Goal: Task Accomplishment & Management: Manage account settings

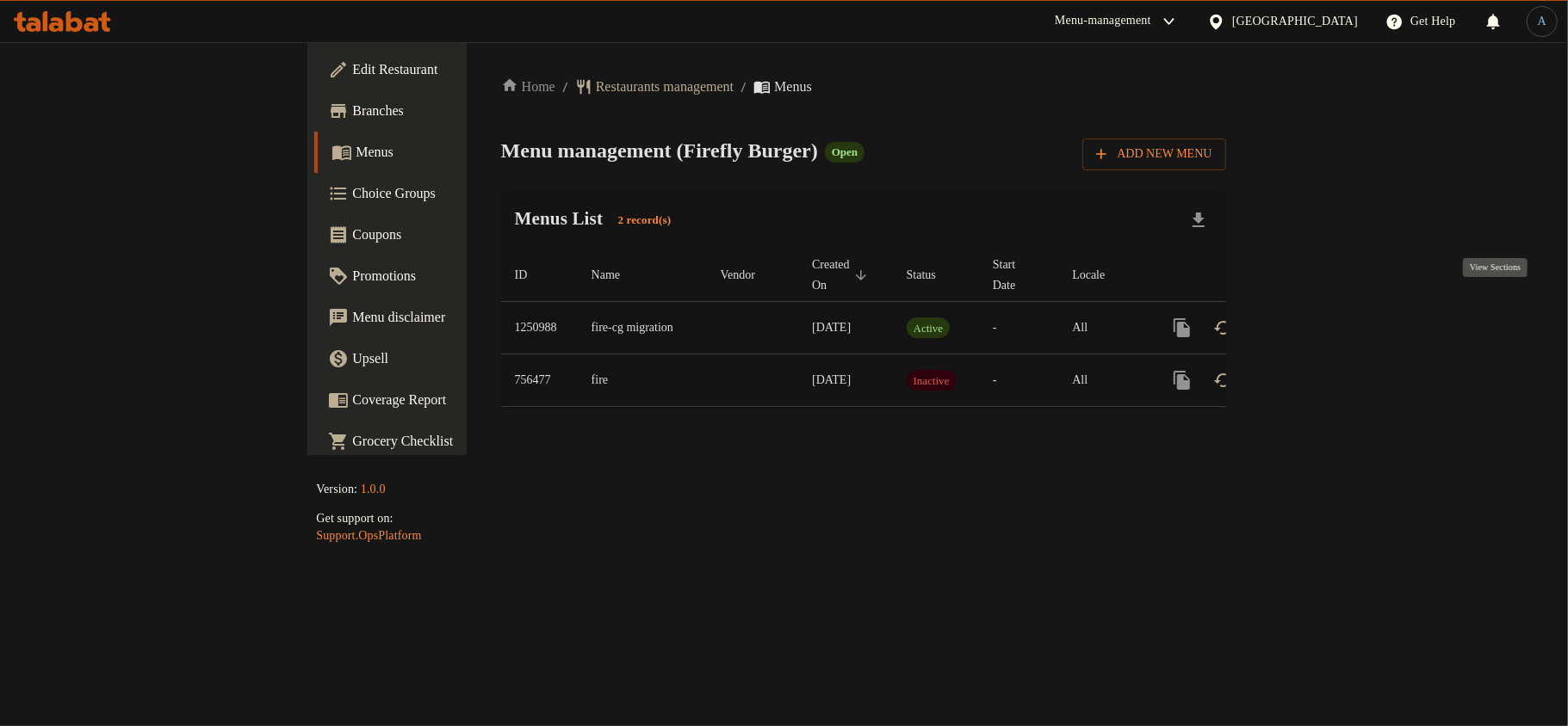
click at [1314, 320] on icon "enhanced table" at bounding box center [1306, 328] width 16 height 16
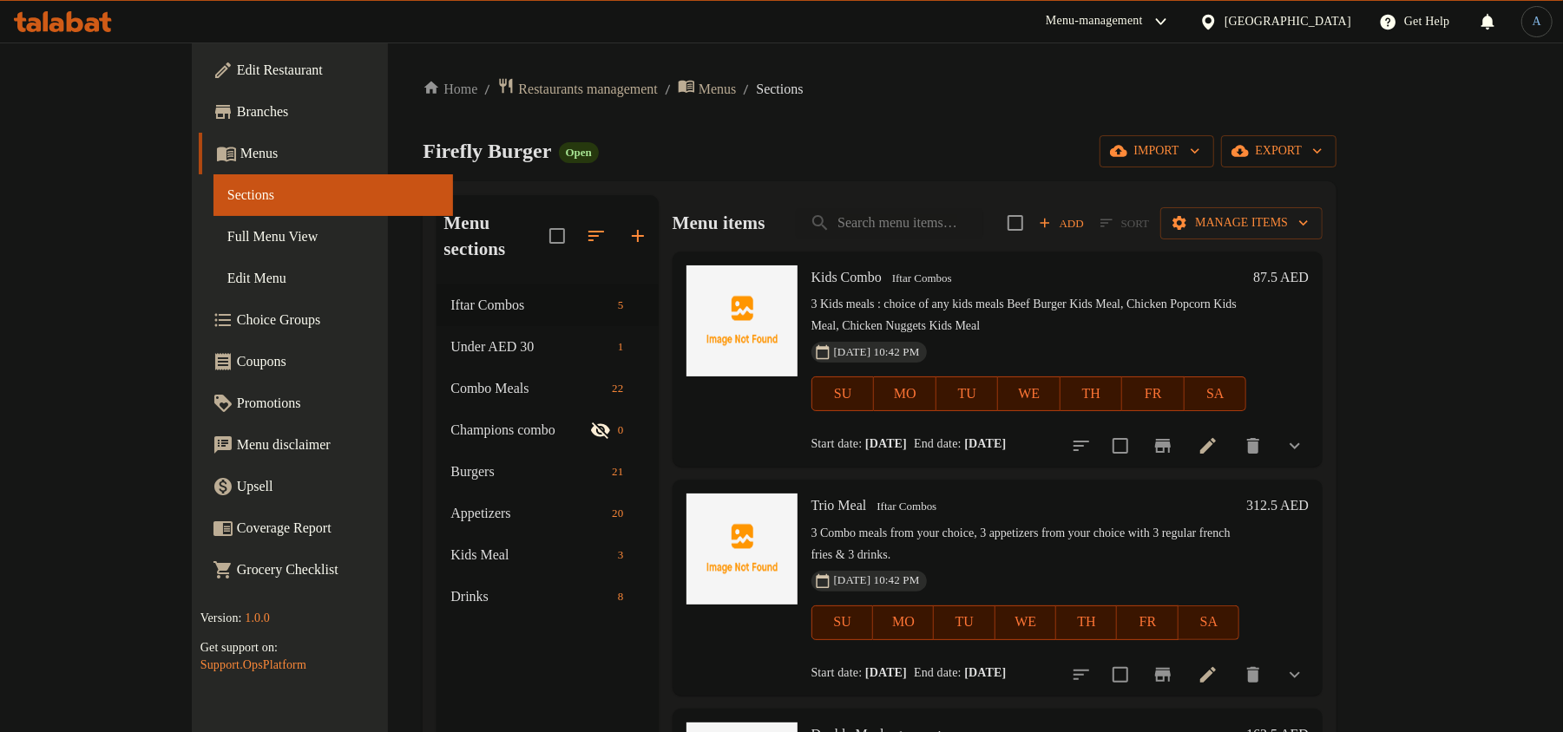
click at [775, 98] on ol "Home / Restaurants management / Menus / Sections" at bounding box center [880, 88] width 914 height 23
click at [69, 25] on icon at bounding box center [75, 21] width 16 height 21
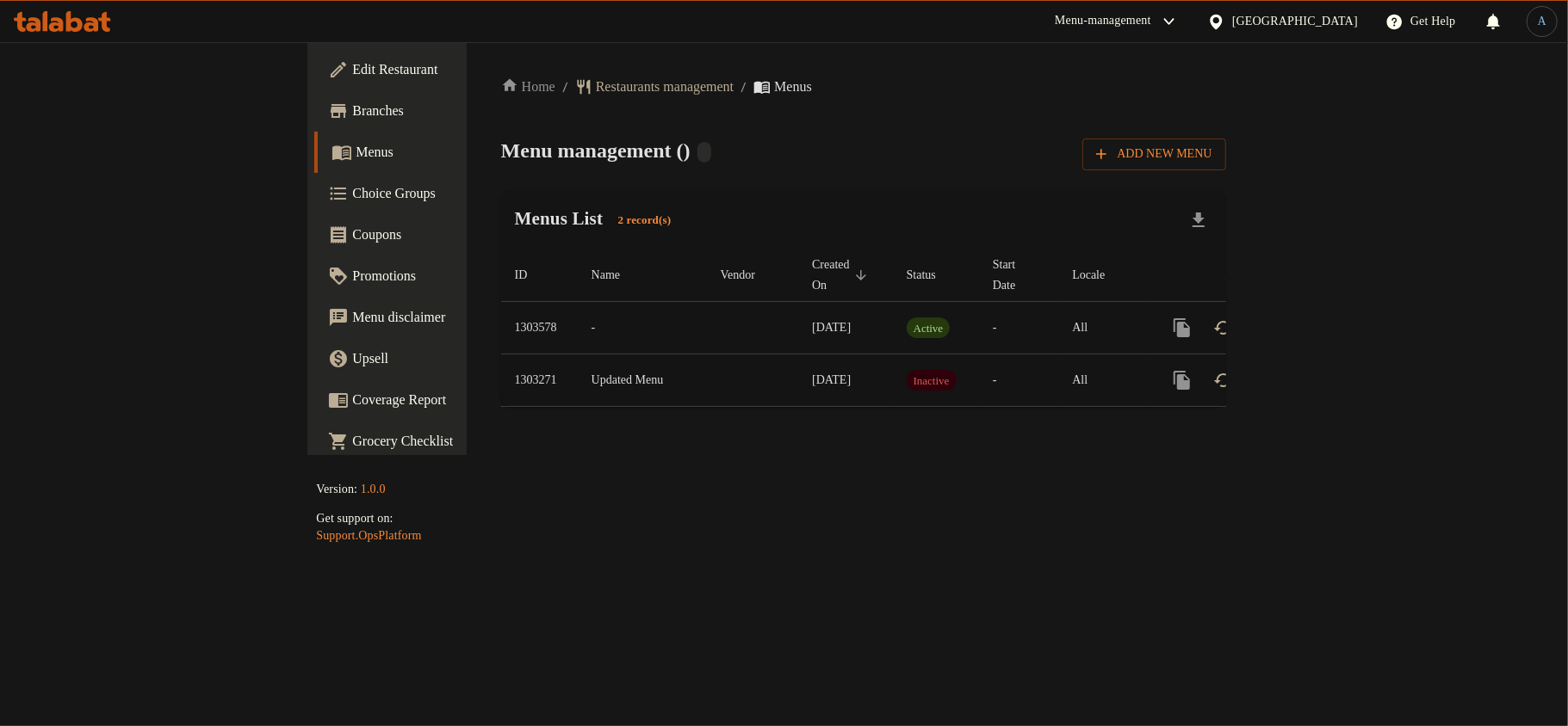
click at [352, 103] on span "Branches" at bounding box center [454, 111] width 203 height 21
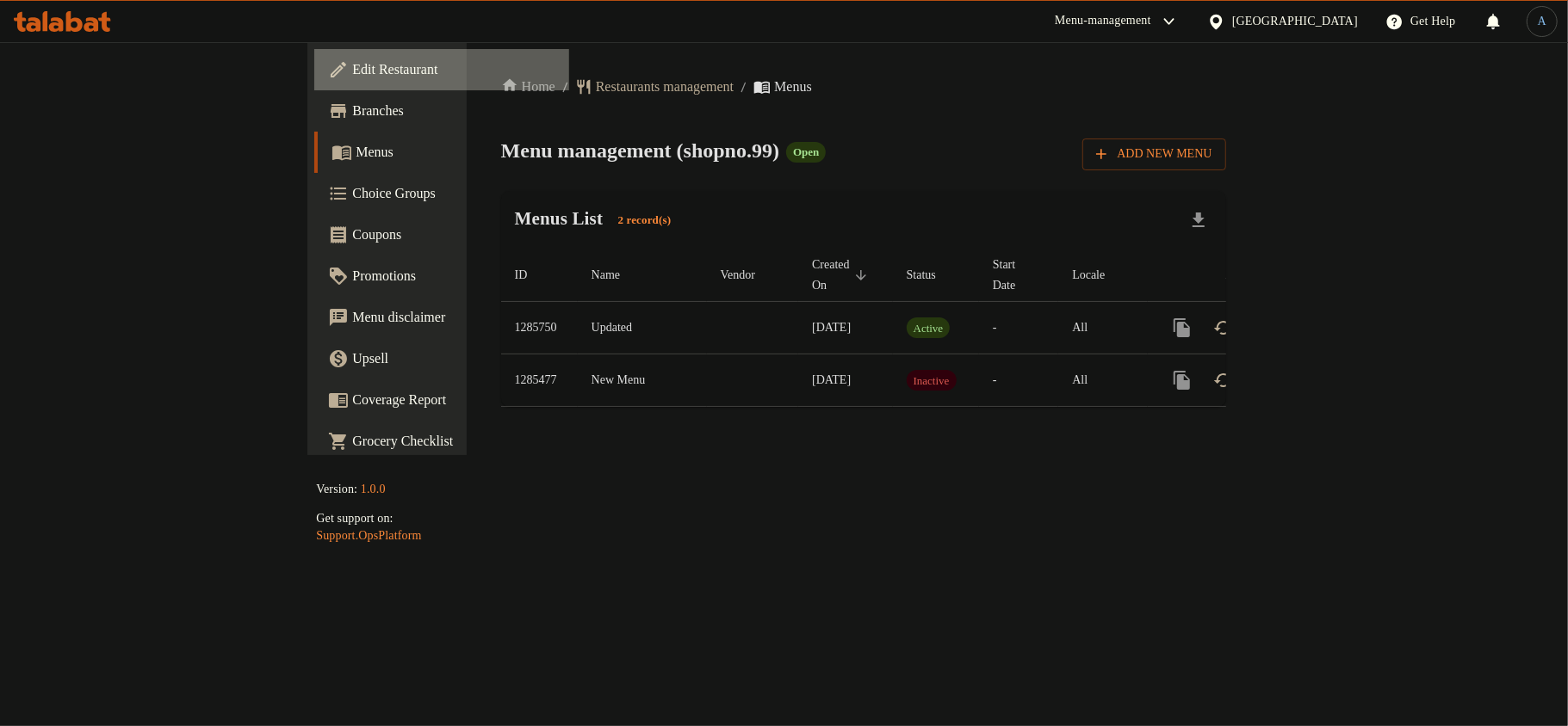
click at [315, 82] on link "Edit Restaurant" at bounding box center [442, 69] width 255 height 42
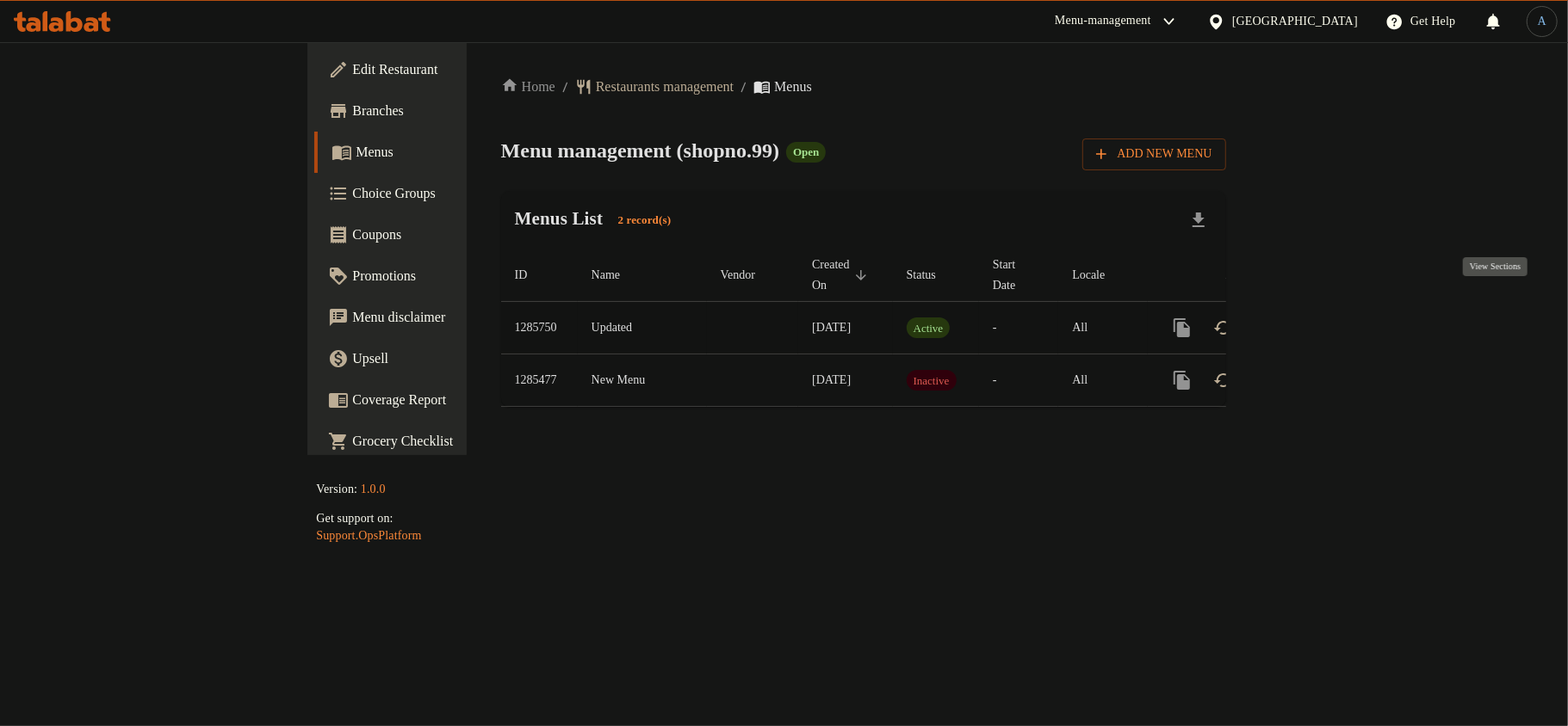
click at [1314, 320] on icon "enhanced table" at bounding box center [1306, 328] width 16 height 16
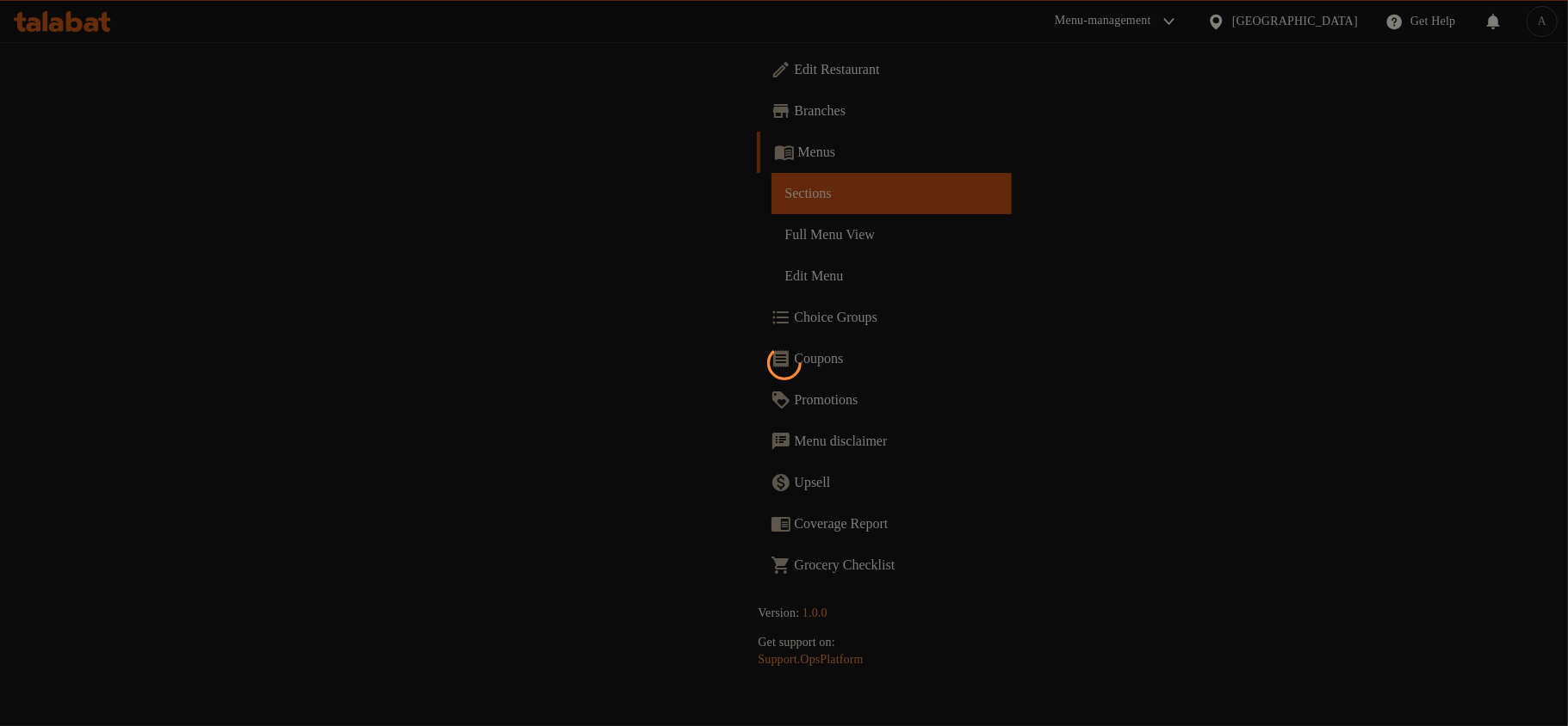
click at [79, 239] on div at bounding box center [784, 363] width 1568 height 726
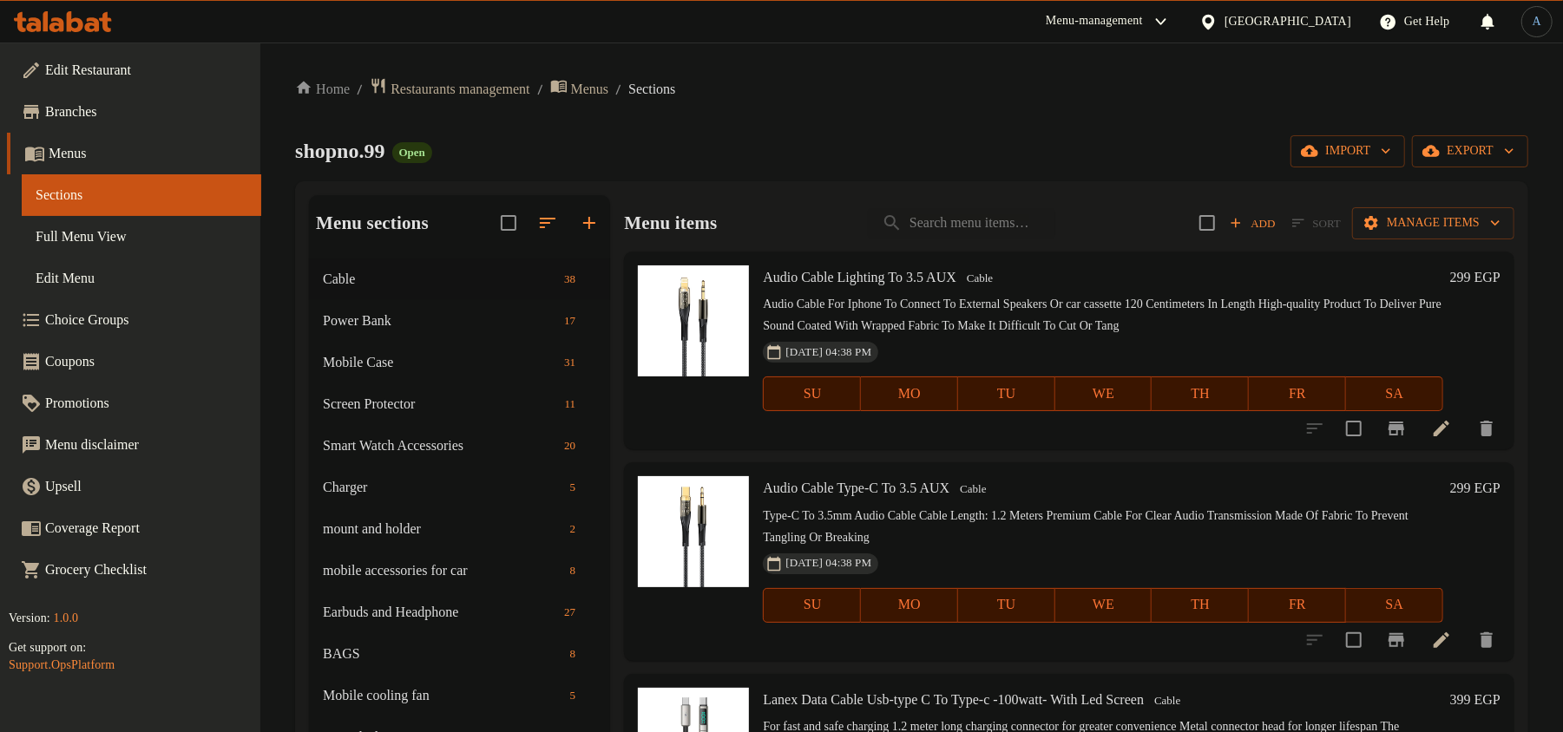
click at [92, 236] on span "Full Menu View" at bounding box center [142, 236] width 212 height 21
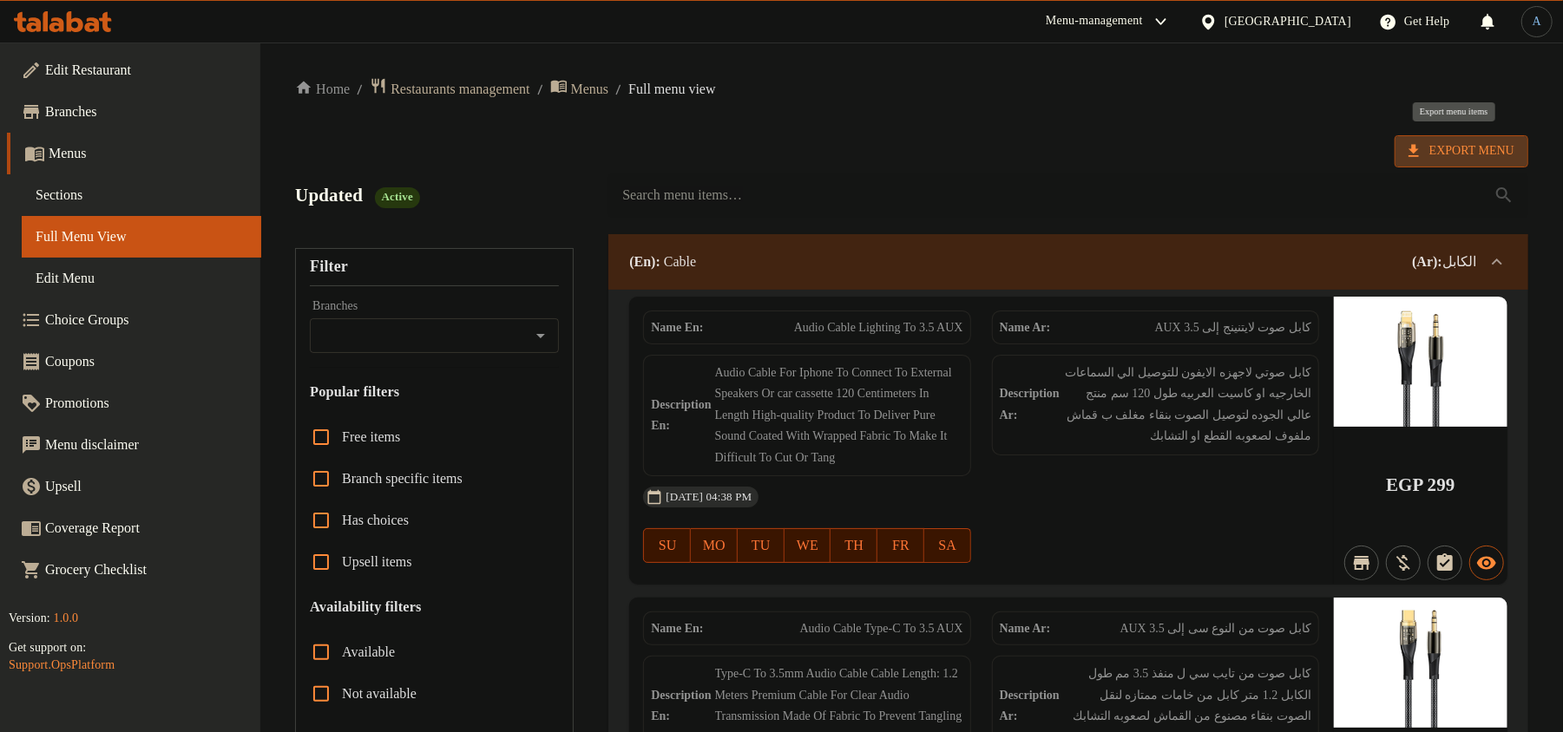
click at [1441, 148] on span "Export Menu" at bounding box center [1461, 152] width 106 height 22
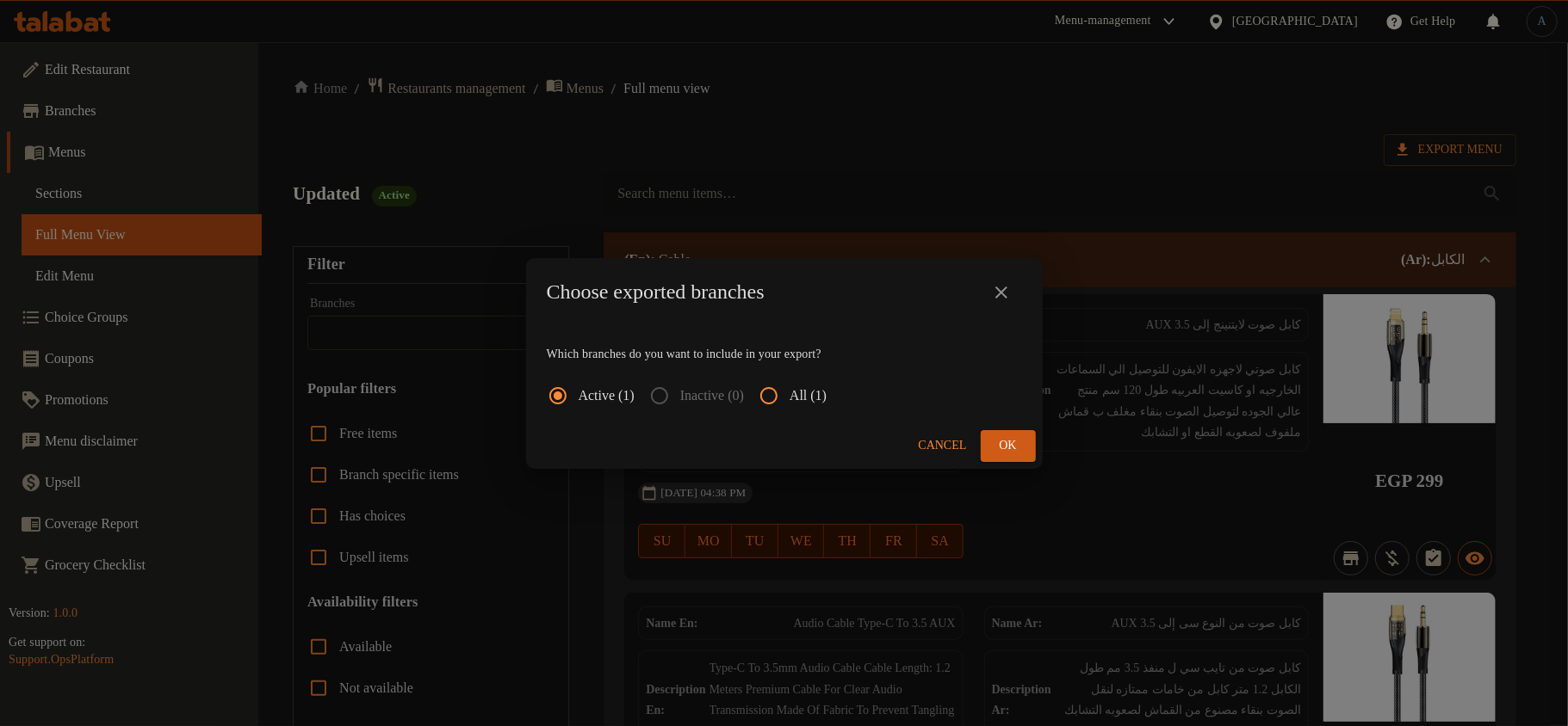
click at [817, 400] on span "All (1)" at bounding box center [808, 396] width 37 height 21
click at [790, 400] on input "All (1)" at bounding box center [769, 396] width 42 height 42
radio input "true"
click at [1018, 440] on span "Ok" at bounding box center [1008, 446] width 28 height 22
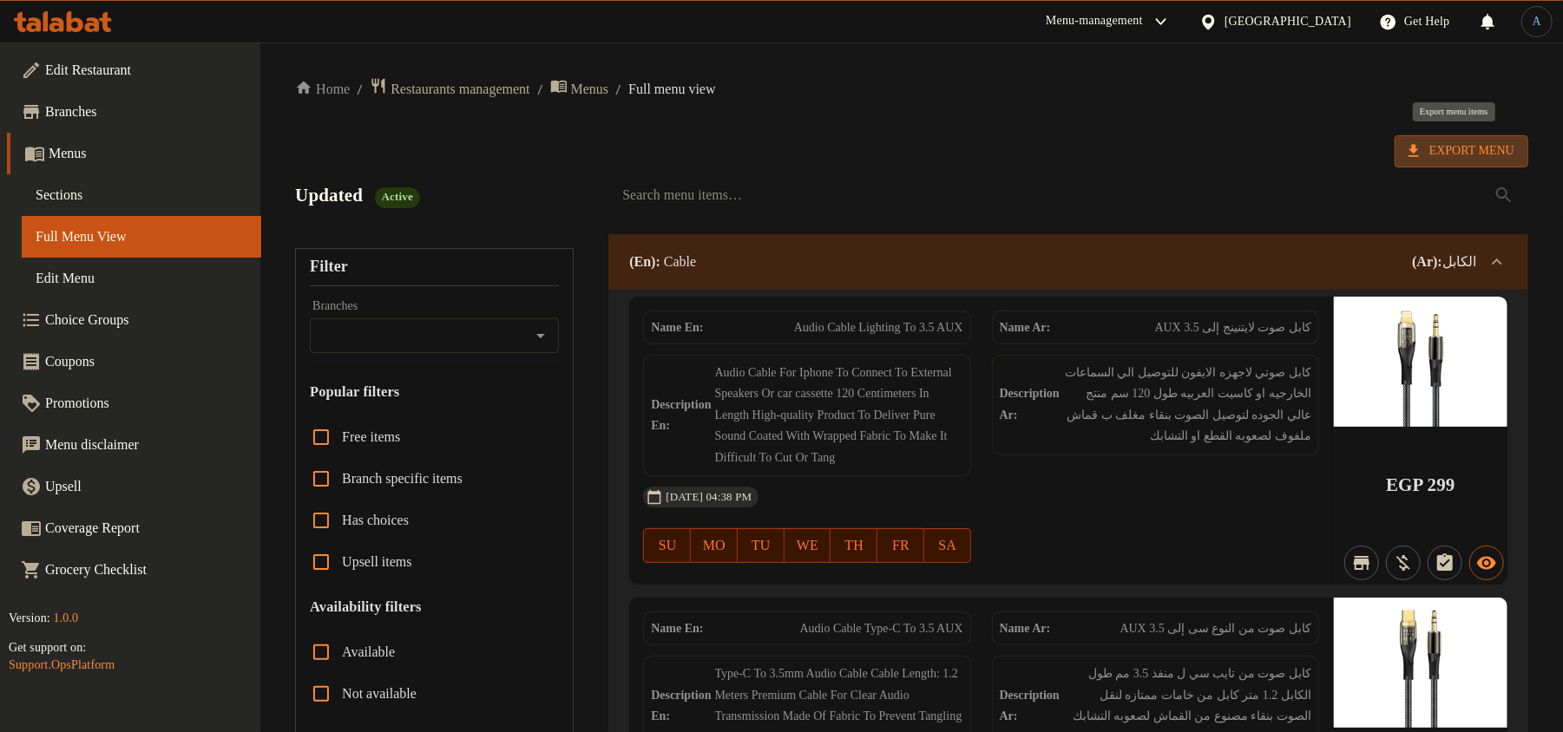
click at [1462, 142] on span "Export Menu" at bounding box center [1461, 152] width 106 height 22
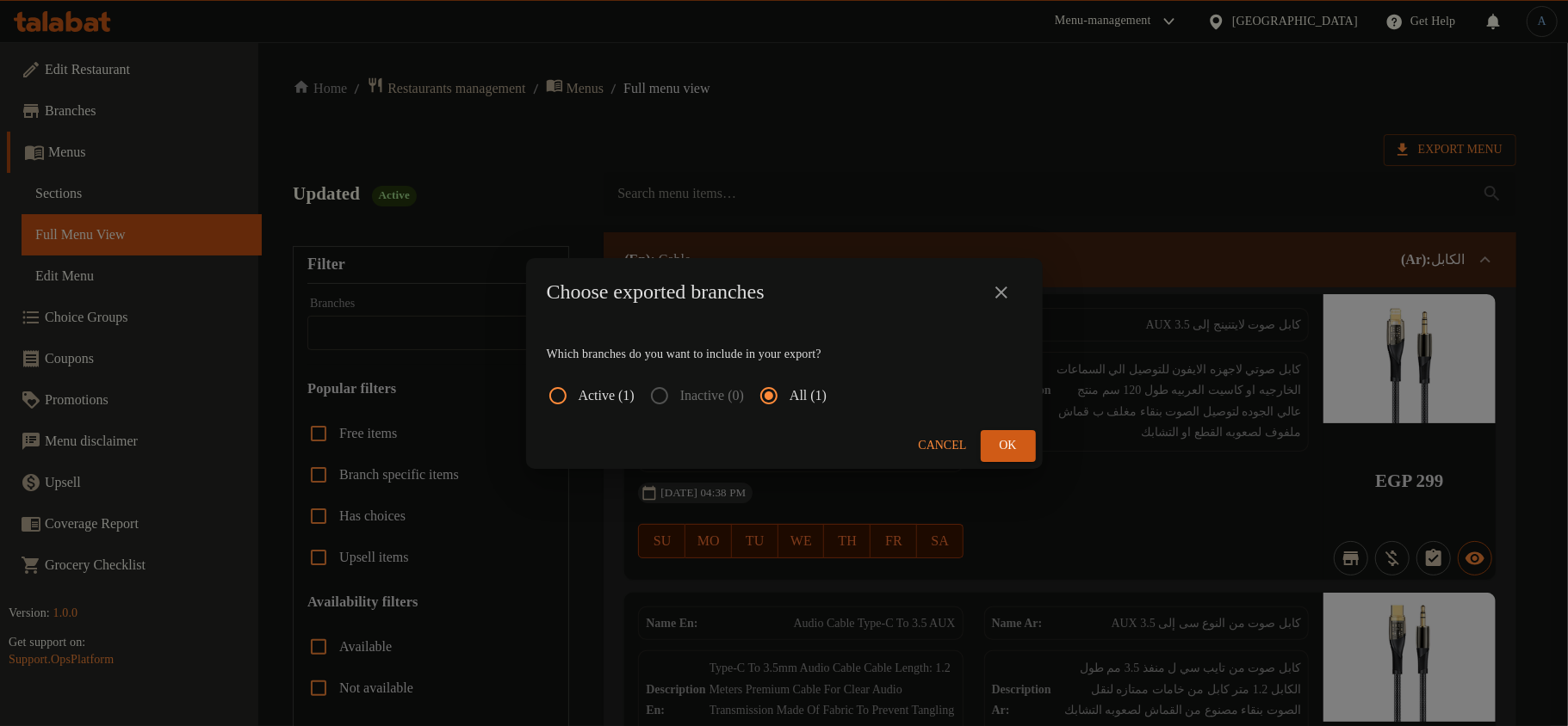
click at [996, 452] on span "Ok" at bounding box center [1008, 446] width 28 height 22
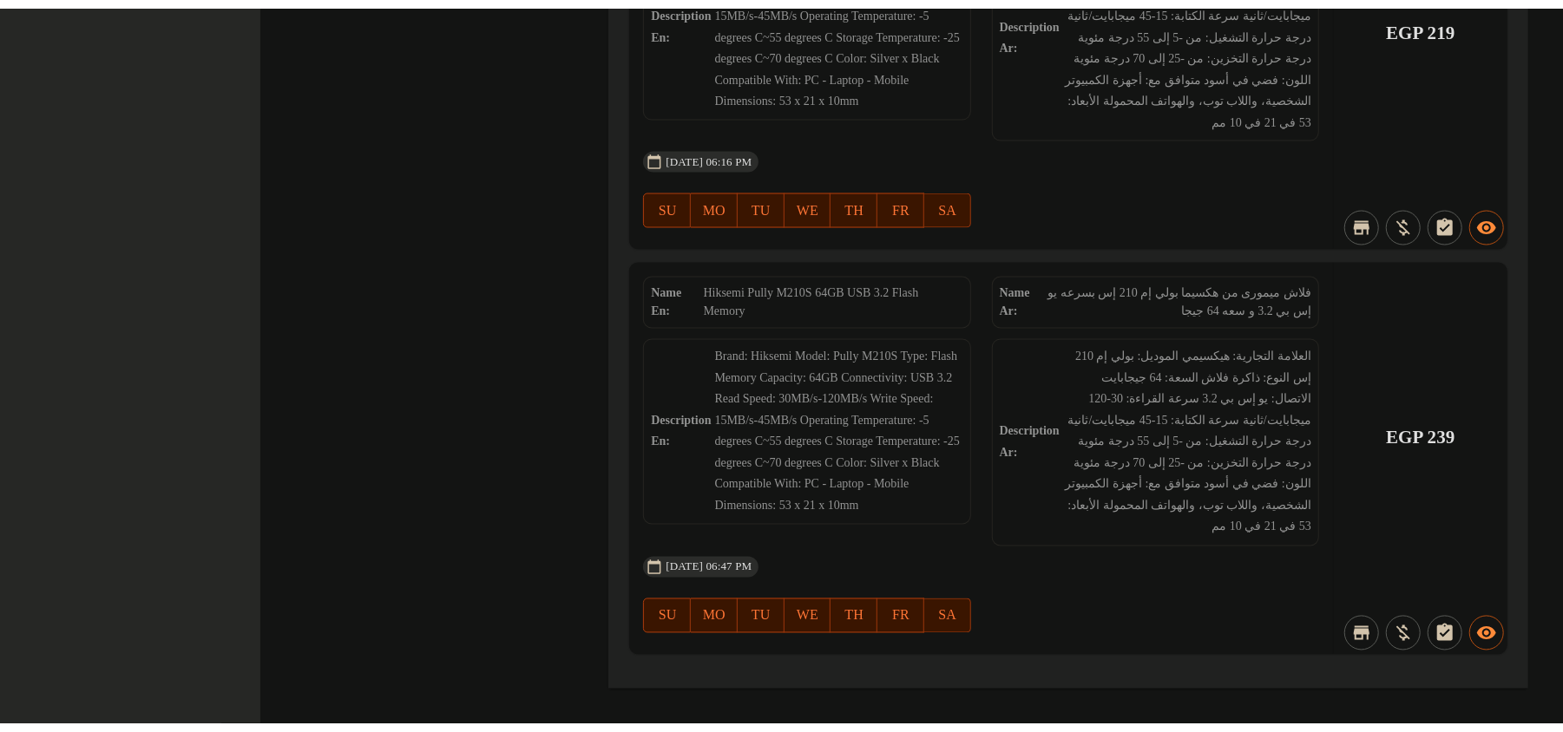
scroll to position [85655, 0]
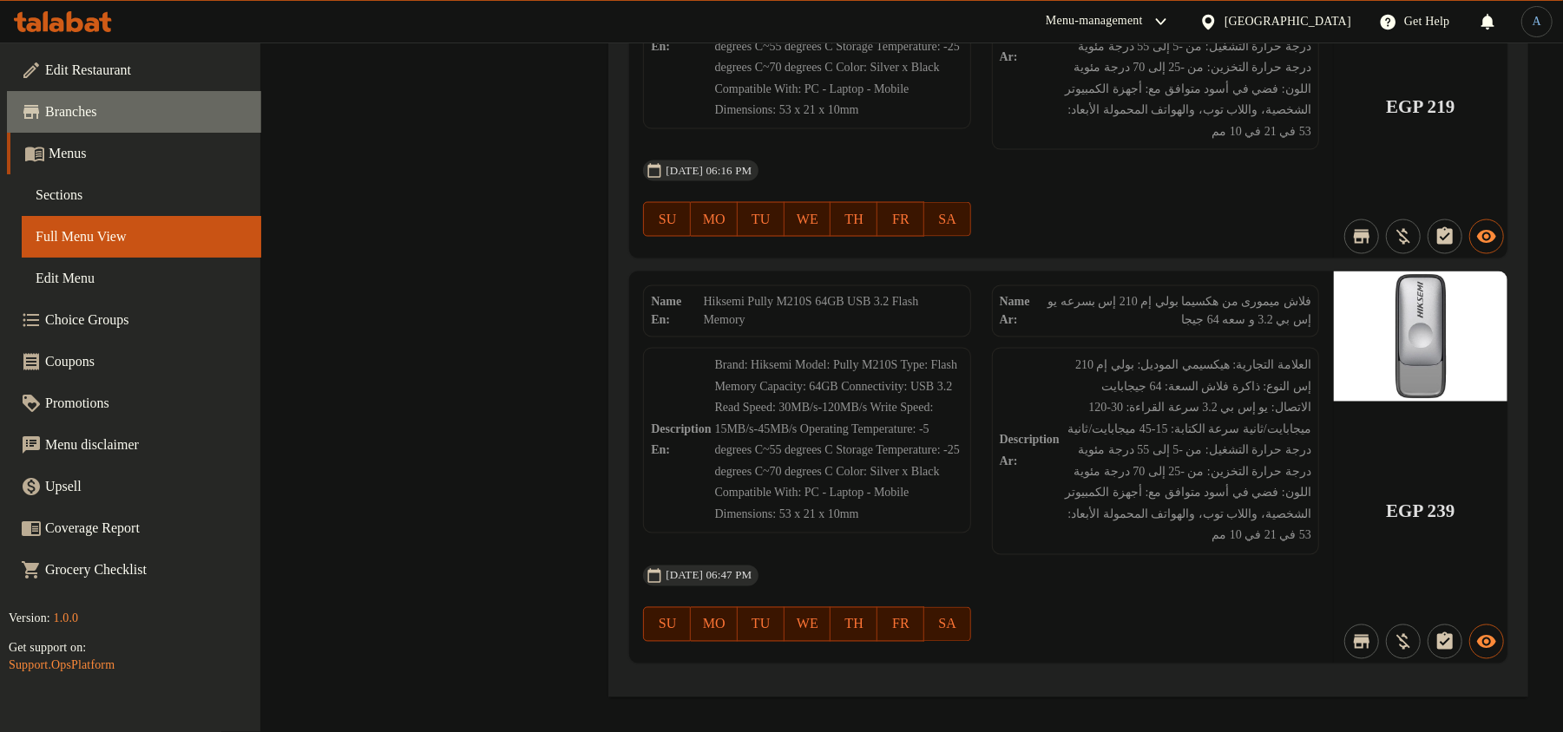
click at [76, 118] on span "Branches" at bounding box center [146, 112] width 202 height 21
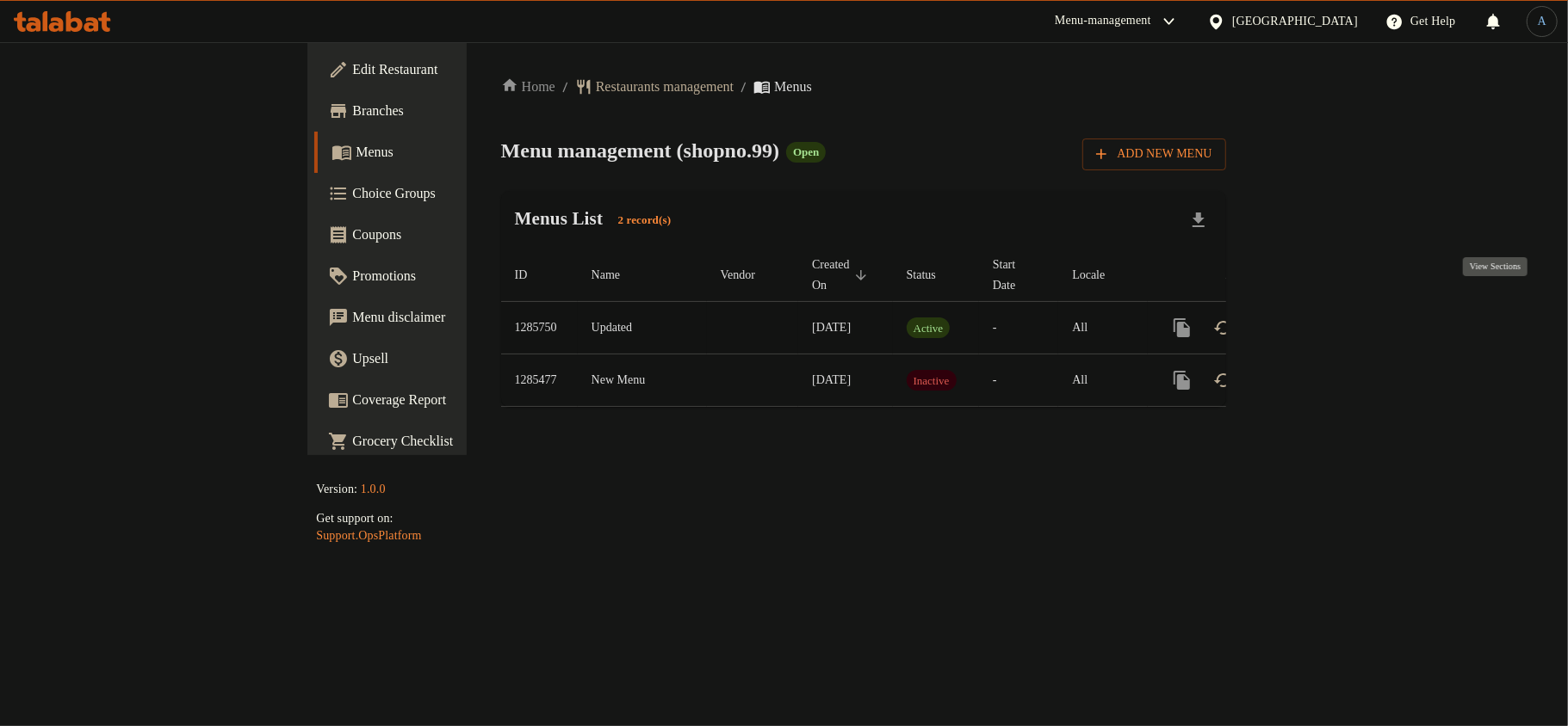
click at [1314, 320] on icon "enhanced table" at bounding box center [1306, 328] width 16 height 16
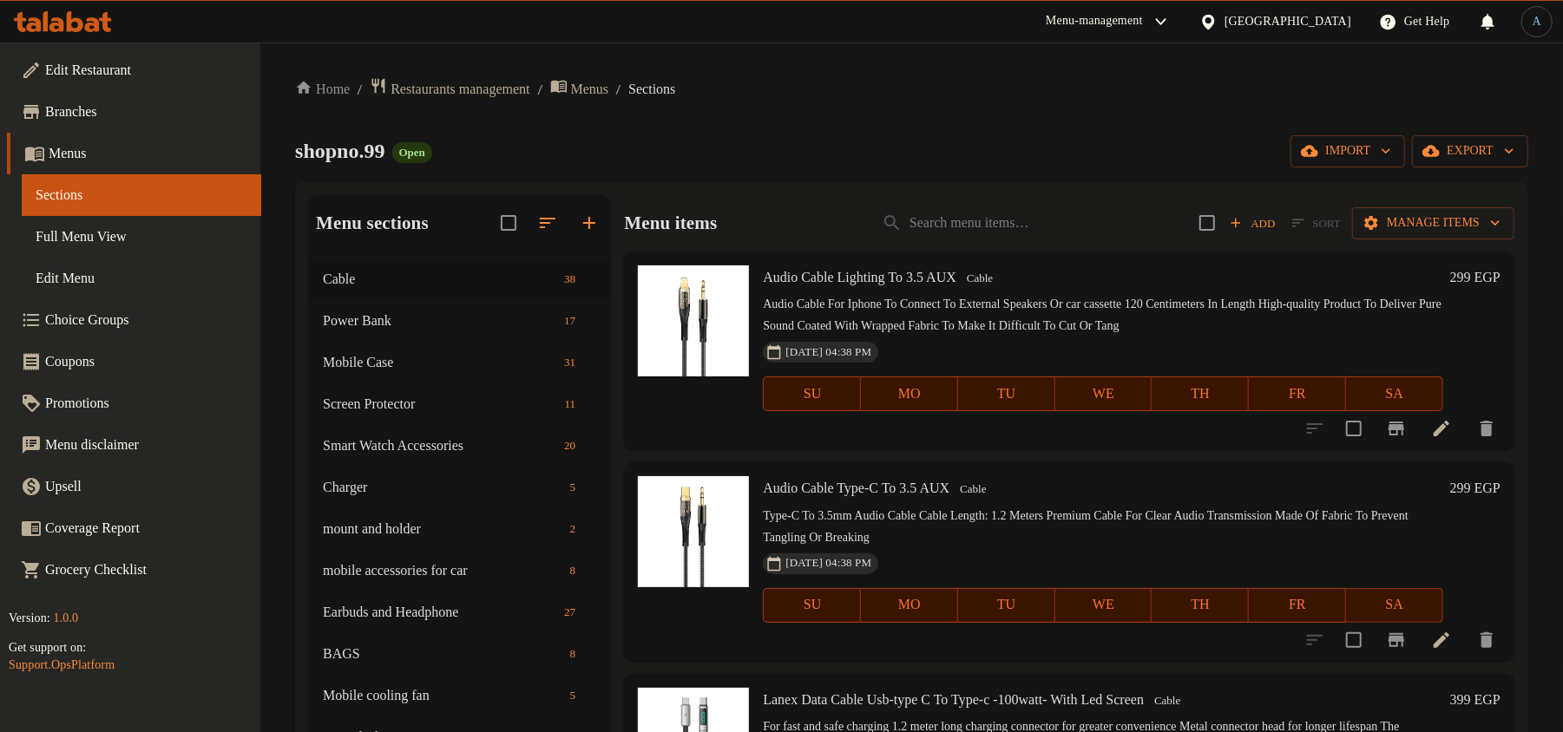
click at [705, 163] on div "shopno.99 Open import export" at bounding box center [911, 151] width 1233 height 32
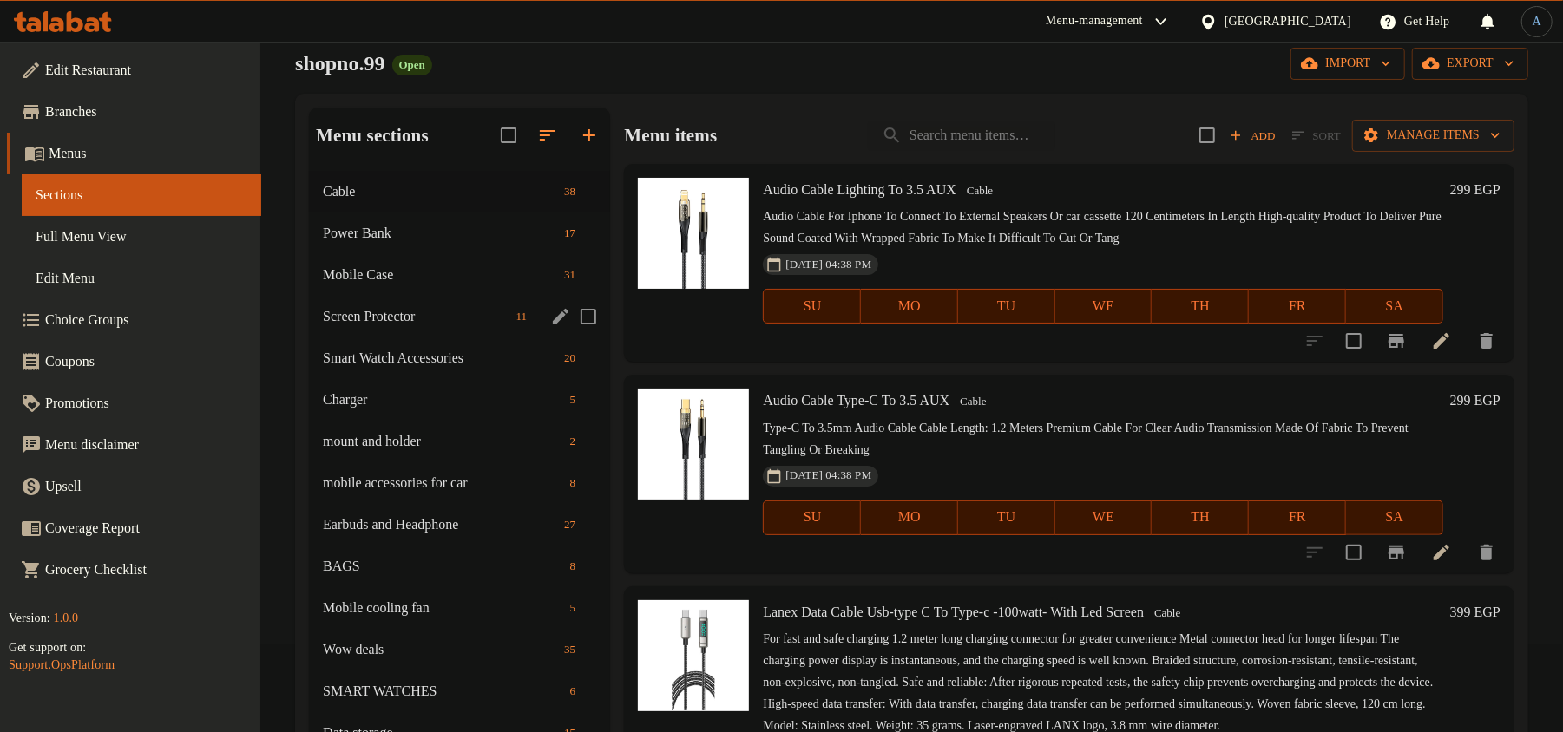
scroll to position [129, 0]
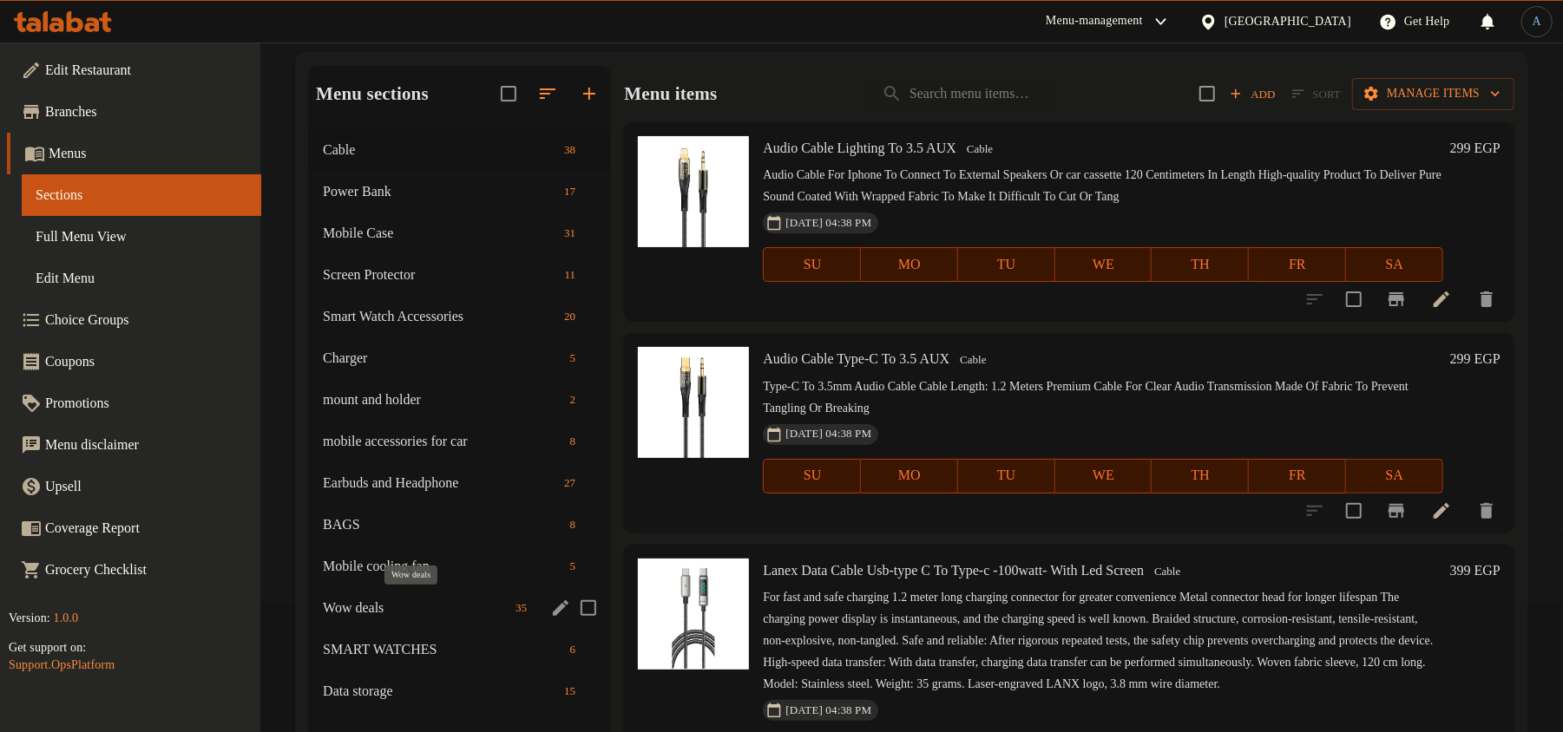
click at [411, 604] on span "Wow deals" at bounding box center [416, 608] width 186 height 21
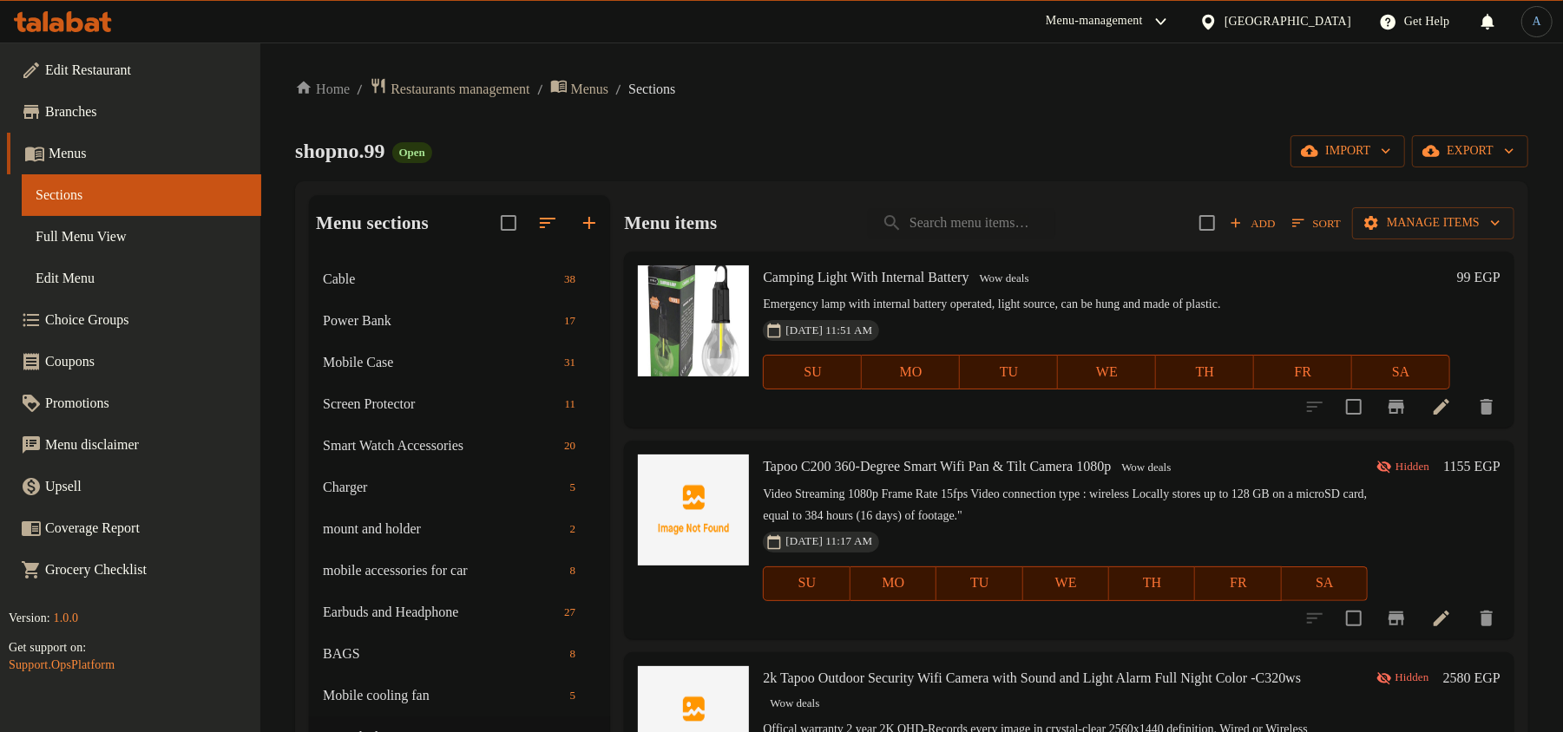
click at [754, 181] on div "Menu sections Cable 38 Power Bank 17 Mobile Case 31 Screen Protector 11 Smart W…" at bounding box center [911, 561] width 1233 height 760
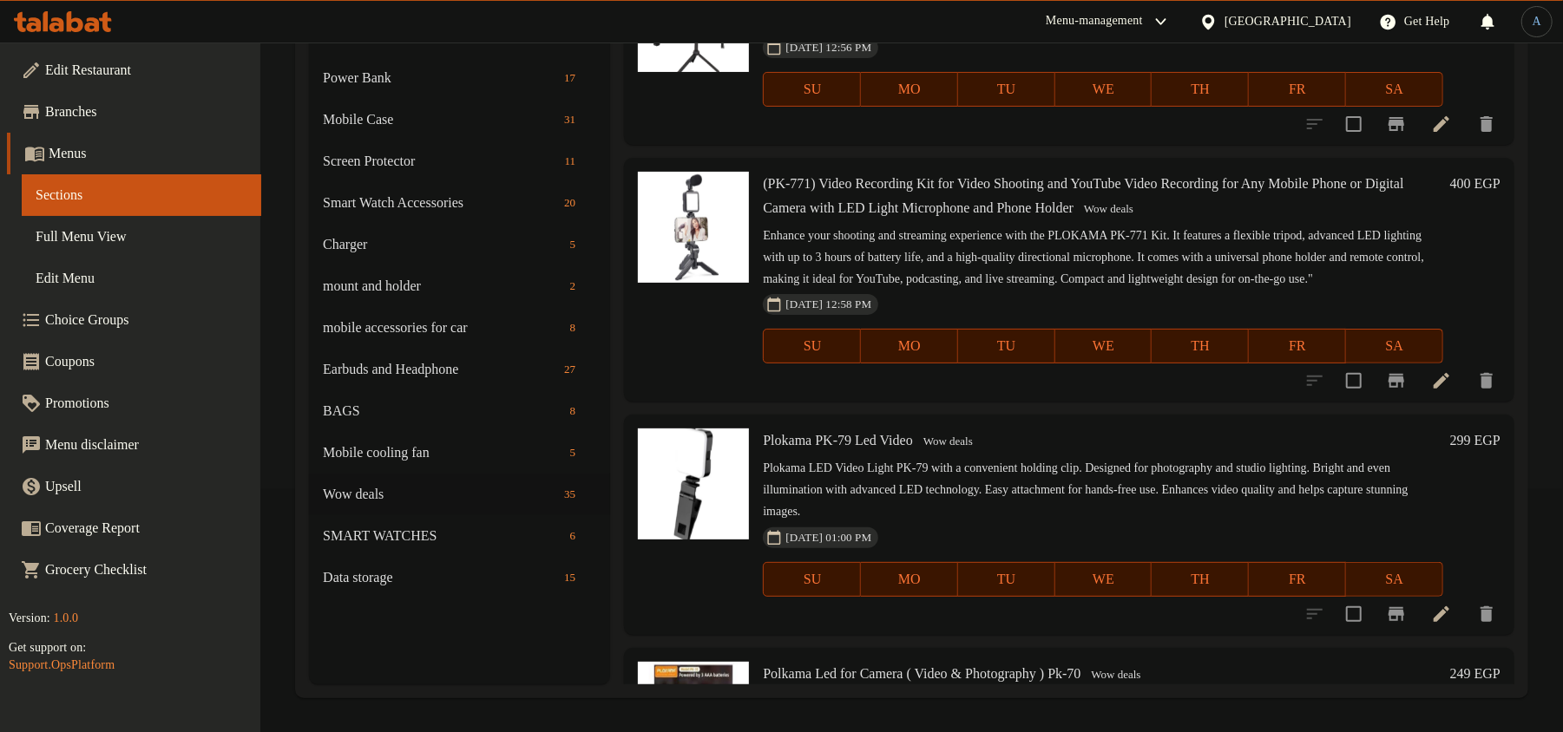
scroll to position [2350, 0]
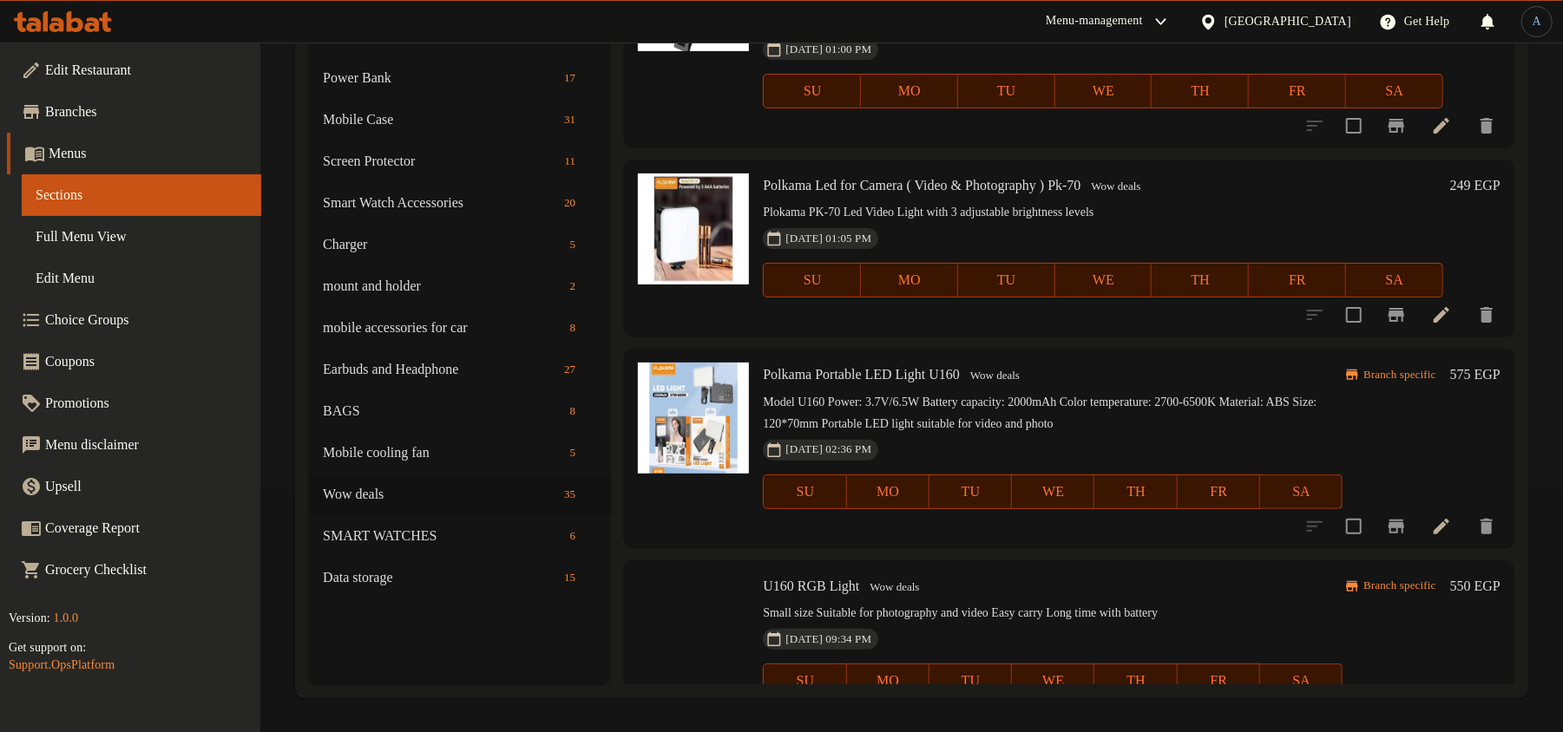
click at [987, 95] on div "Plokama PK-79 Led Video Wow deals Plokama LED Video Light PK-79 with a convenie…" at bounding box center [1102, 36] width 693 height 206
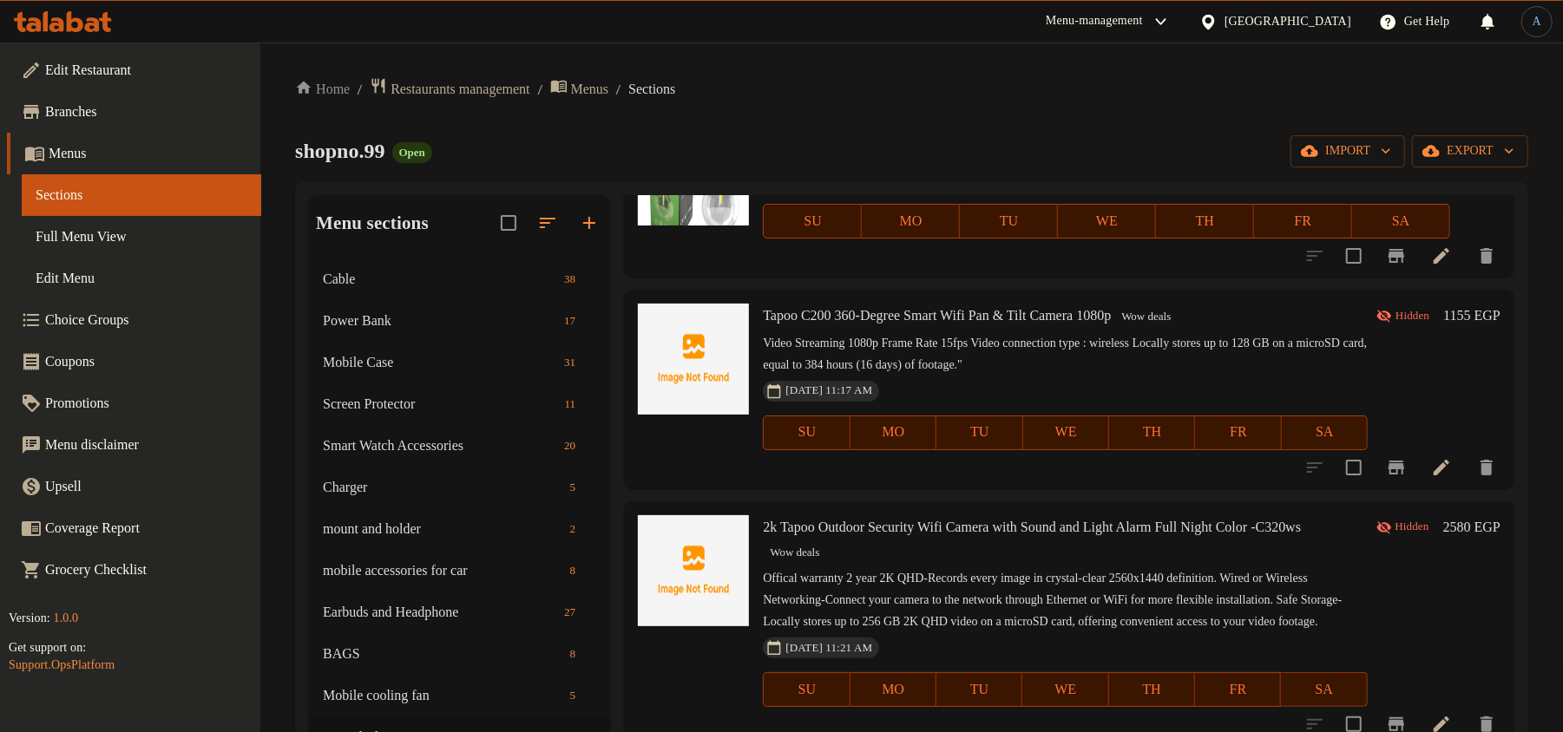
scroll to position [0, 0]
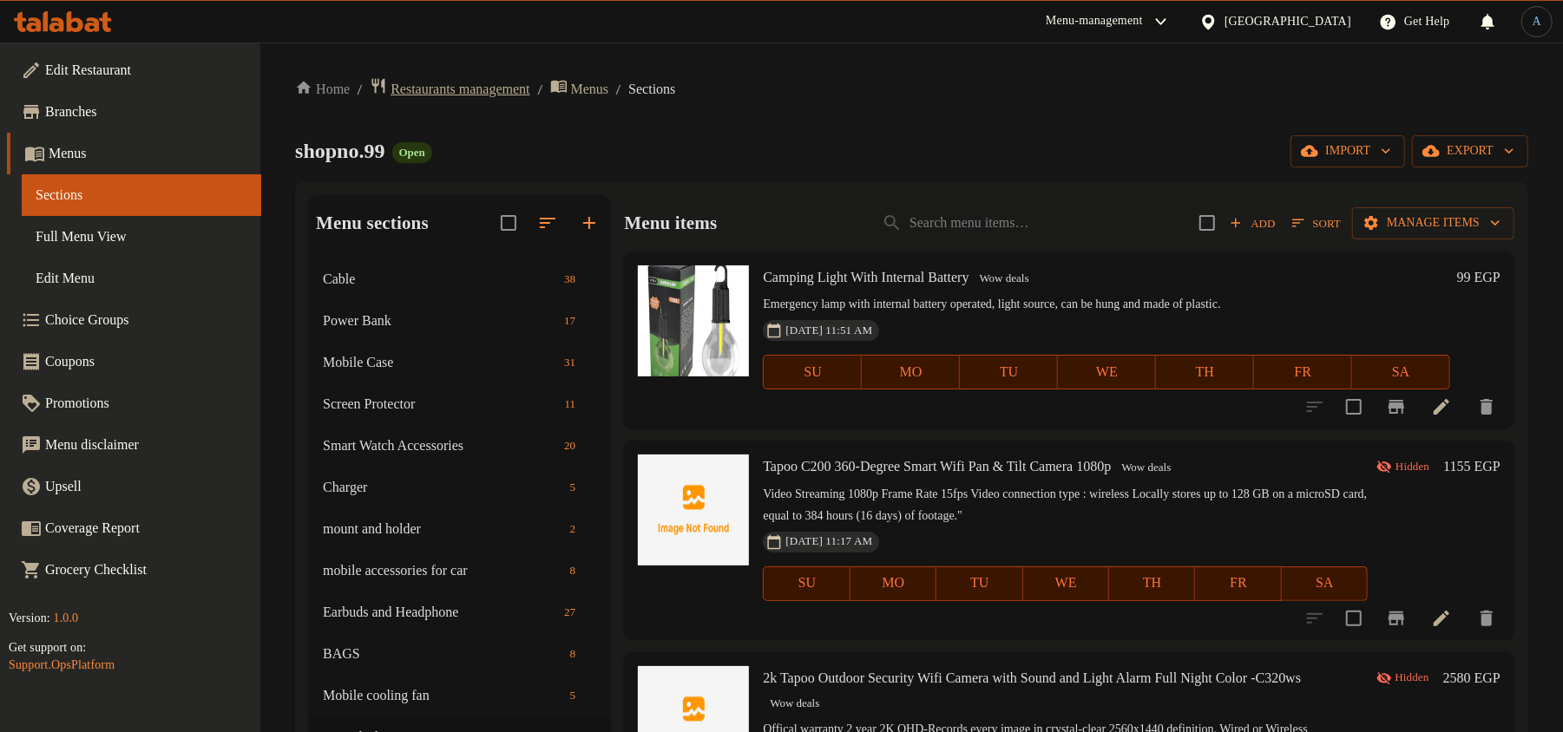
click at [415, 80] on span "Restaurants management" at bounding box center [459, 89] width 139 height 21
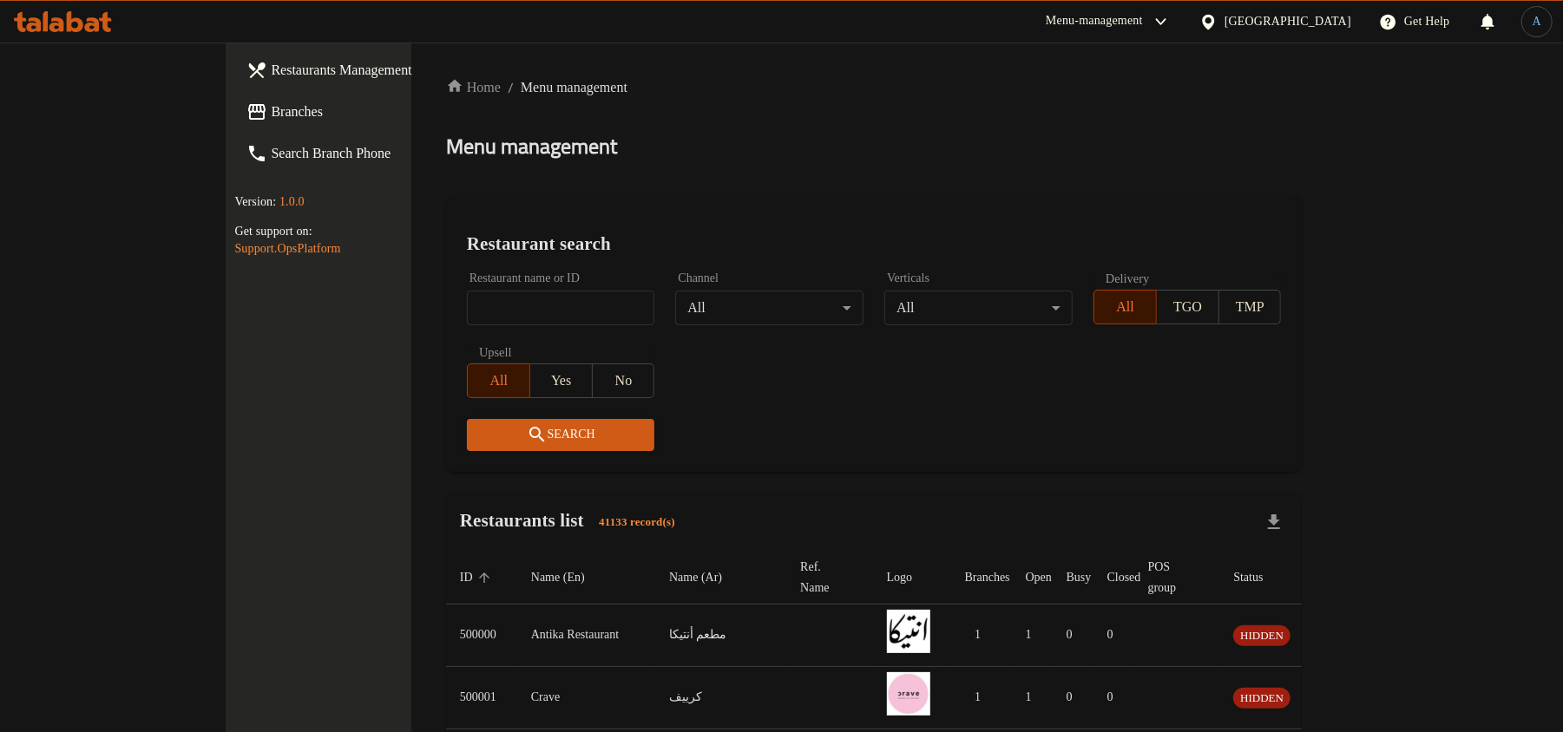
click at [271, 115] on span "Branches" at bounding box center [372, 112] width 202 height 21
